Goal: Information Seeking & Learning: Learn about a topic

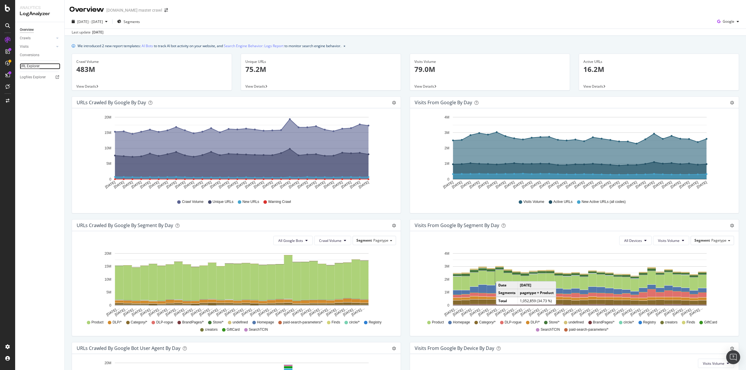
click at [31, 67] on div "URL Explorer" at bounding box center [30, 66] width 20 height 6
